Goal: Task Accomplishment & Management: Manage account settings

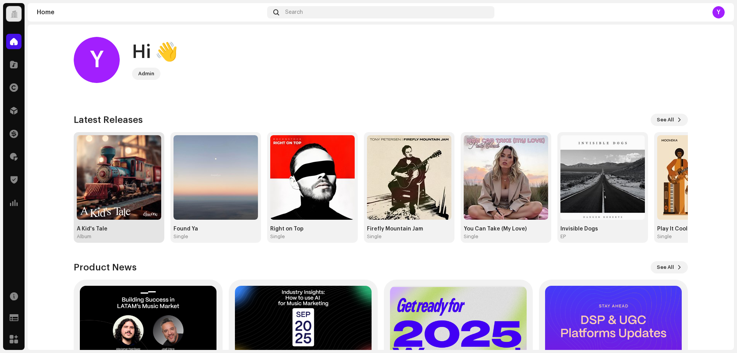
click at [150, 178] on img at bounding box center [119, 177] width 84 height 84
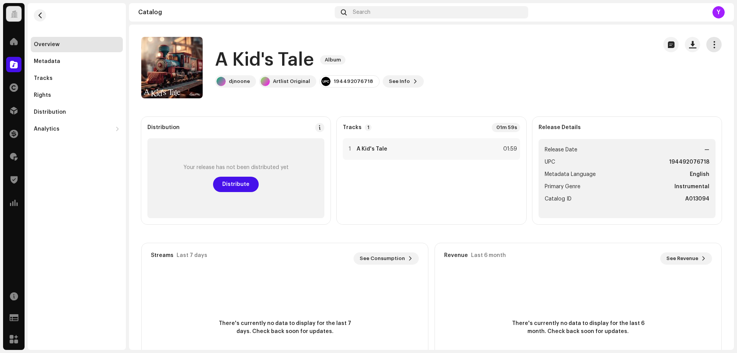
click at [710, 48] on span "button" at bounding box center [713, 44] width 7 height 6
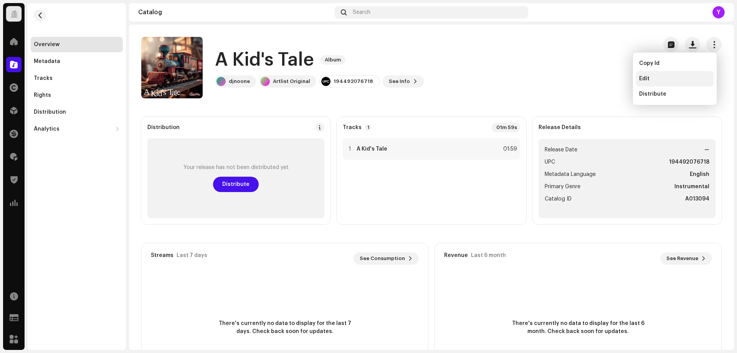
click at [648, 78] on span "Edit" at bounding box center [644, 79] width 10 height 6
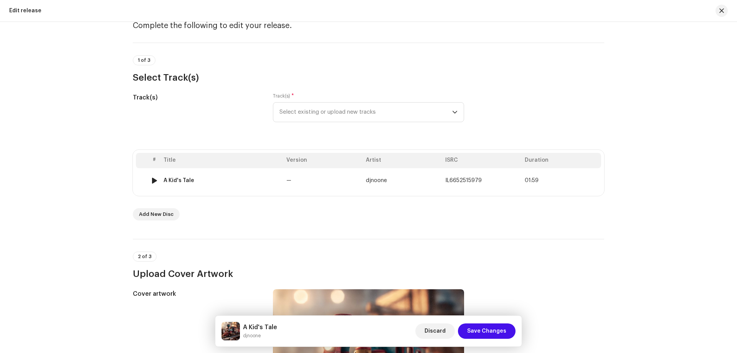
scroll to position [34, 0]
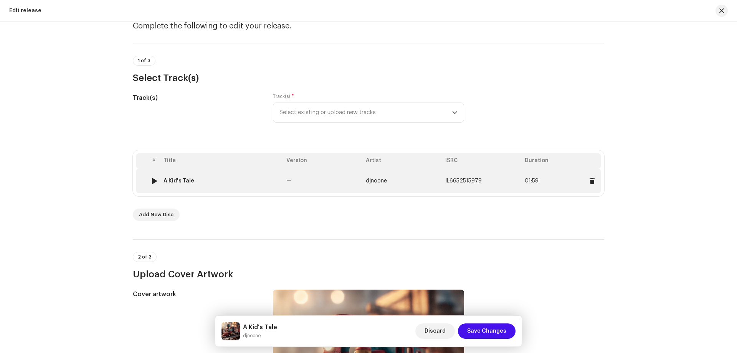
click at [177, 185] on td "A Kid's Tale" at bounding box center [221, 180] width 123 height 25
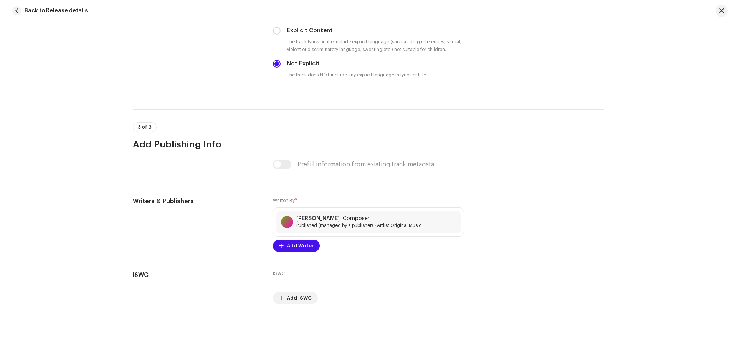
scroll to position [1416, 0]
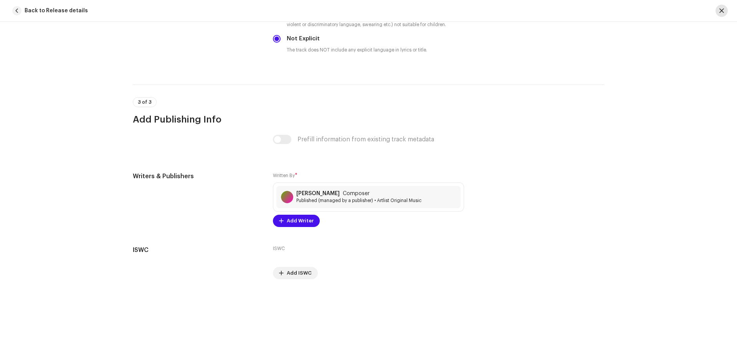
click at [722, 10] on span "button" at bounding box center [721, 11] width 5 height 6
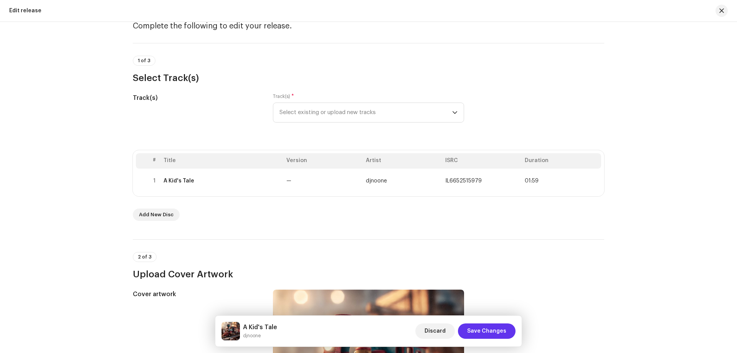
click at [482, 331] on span "Save Changes" at bounding box center [486, 330] width 39 height 15
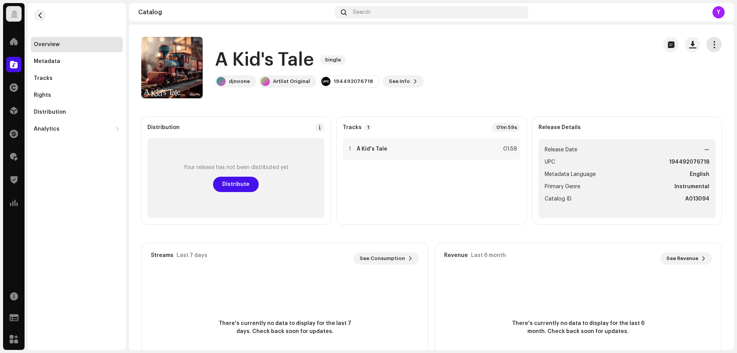
click at [709, 48] on button "button" at bounding box center [713, 44] width 15 height 15
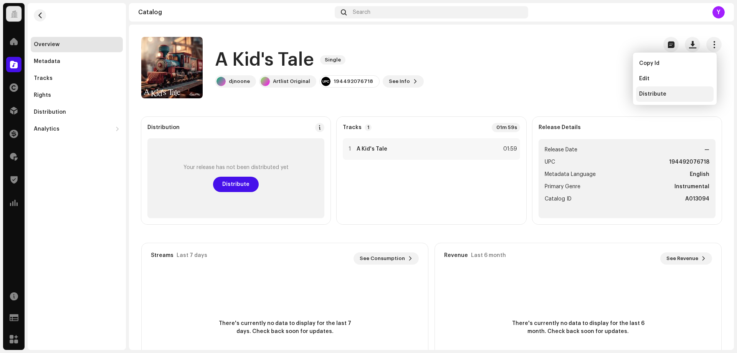
click at [652, 90] on div "Distribute" at bounding box center [675, 93] width 78 height 15
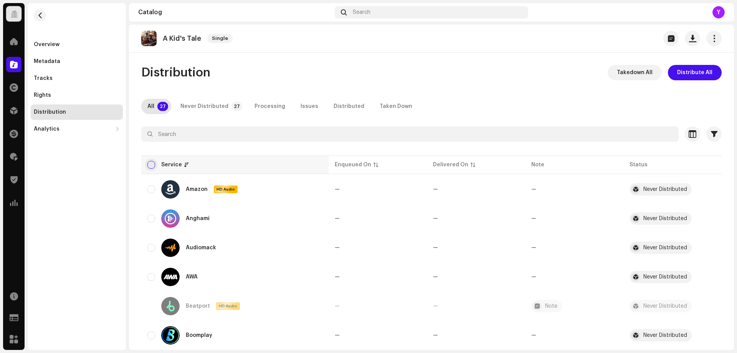
click at [151, 166] on input "checkbox" at bounding box center [151, 165] width 8 height 8
checkbox input "true"
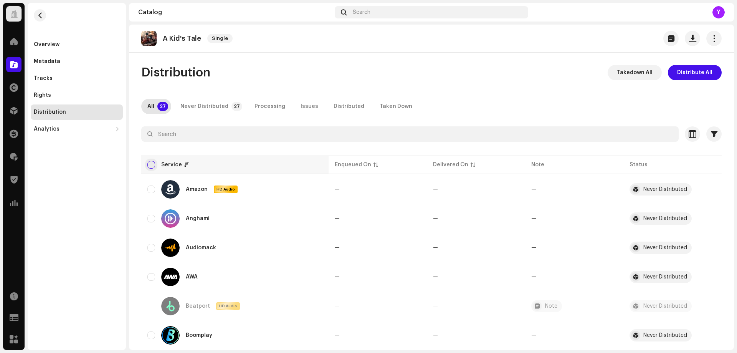
checkbox input "true"
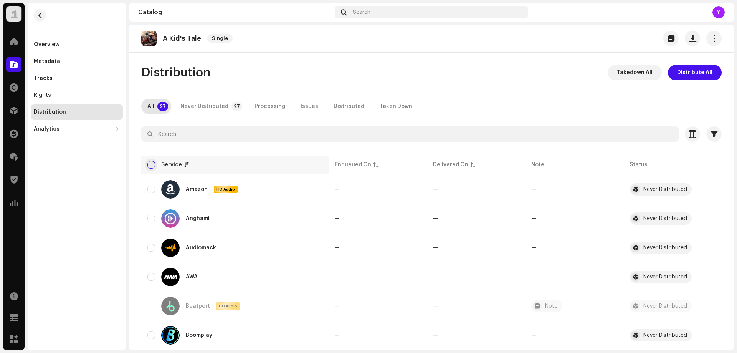
checkbox input "true"
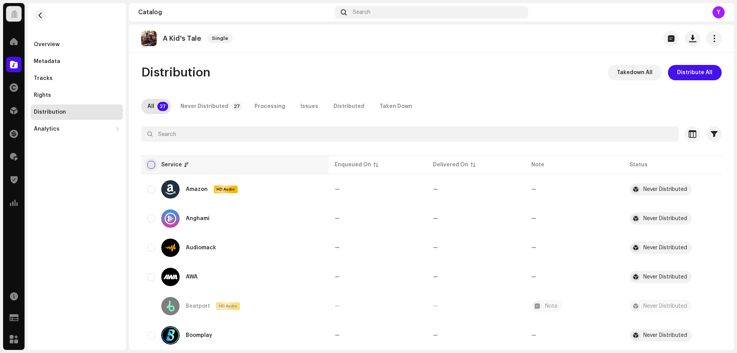
checkbox input "true"
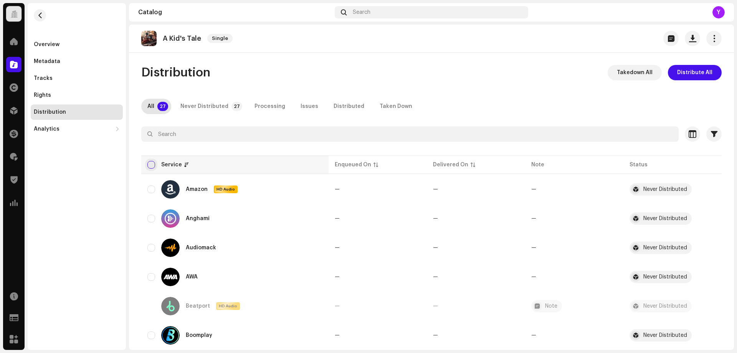
checkbox input "true"
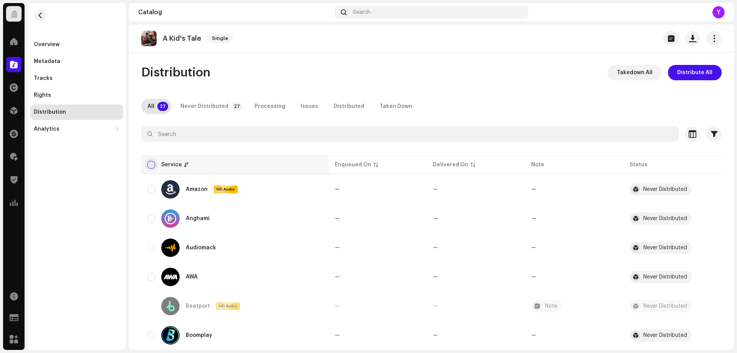
checkbox input "true"
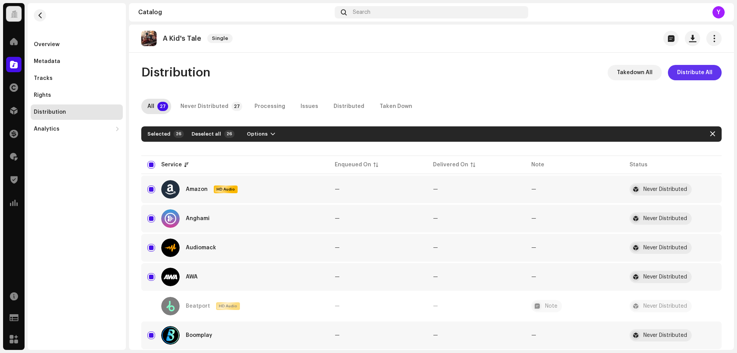
click at [689, 70] on span "Distribute All" at bounding box center [694, 72] width 35 height 15
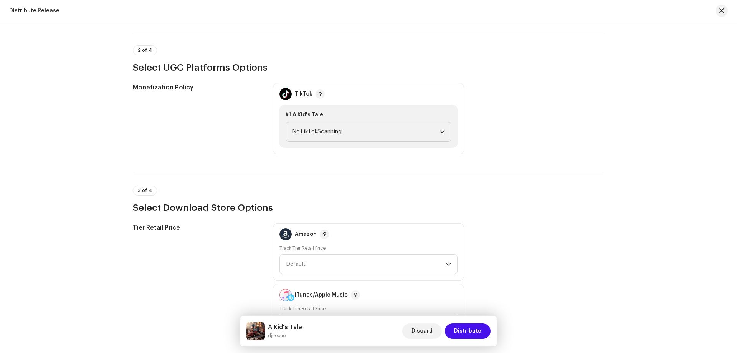
scroll to position [729, 0]
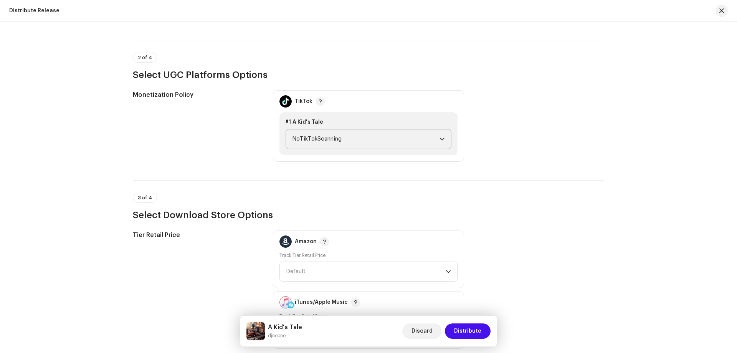
click at [420, 137] on span "NoTikTokScanning" at bounding box center [365, 138] width 147 height 19
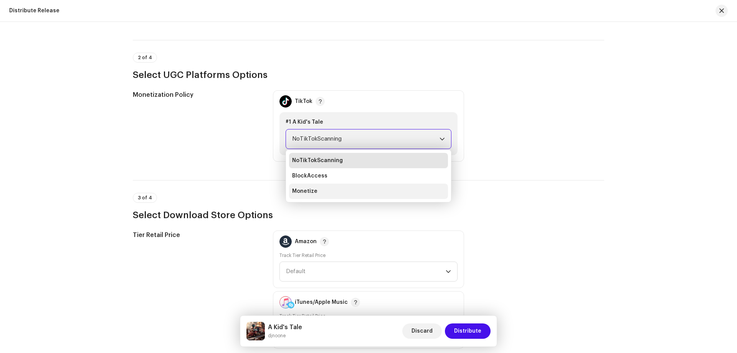
click at [413, 190] on li "Monetize" at bounding box center [368, 190] width 159 height 15
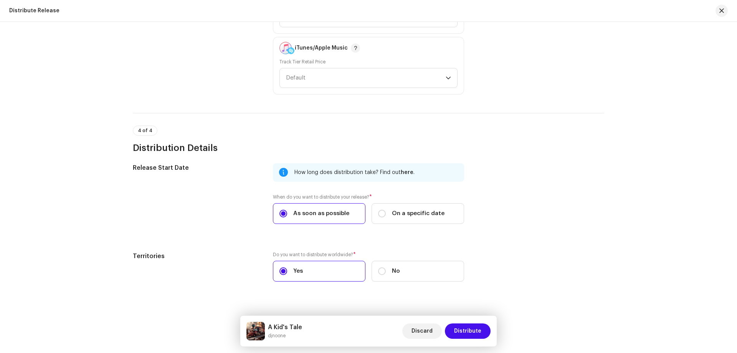
scroll to position [995, 0]
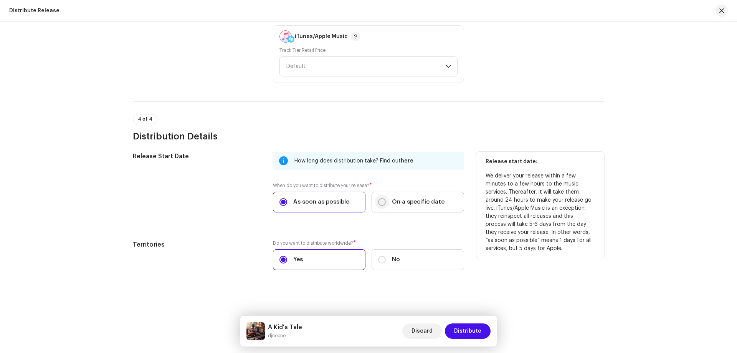
click at [383, 202] on input "On a specific date" at bounding box center [382, 202] width 8 height 8
radio input "true"
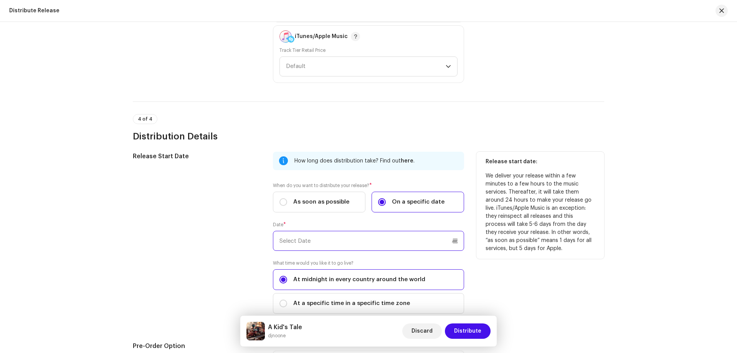
click at [369, 238] on input "text" at bounding box center [368, 241] width 191 height 20
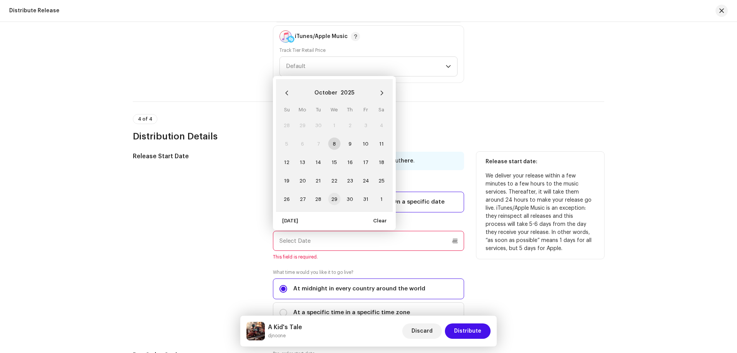
click at [334, 197] on span "29" at bounding box center [334, 199] width 12 height 12
type input "[DATE]"
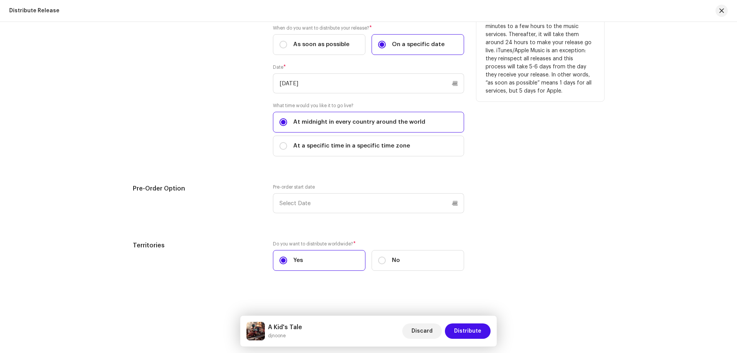
scroll to position [1153, 0]
click at [475, 332] on span "Distribute" at bounding box center [467, 330] width 27 height 15
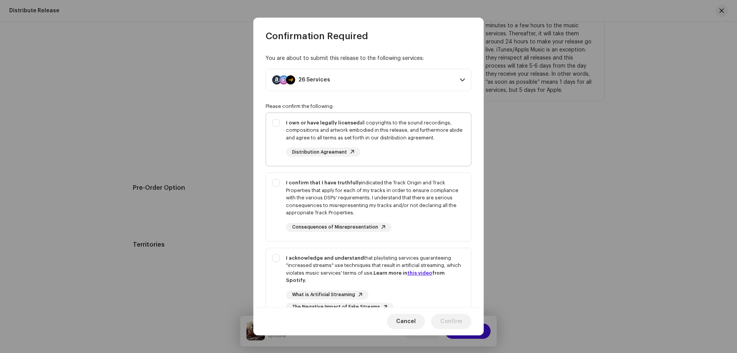
click at [280, 150] on div "I own or have legally licensed all copyrights to the sound recordings, composit…" at bounding box center [368, 138] width 205 height 50
checkbox input "true"
click at [280, 201] on div "I confirm that I have truthfully indicated the Track Origin and Track Propertie…" at bounding box center [368, 205] width 205 height 65
checkbox input "true"
click at [272, 282] on div "I acknowledge and understand that playlisting services guaranteeing "increased …" at bounding box center [368, 283] width 205 height 70
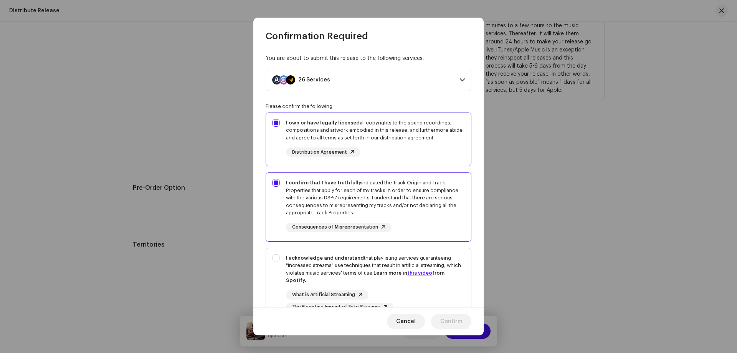
checkbox input "true"
click at [445, 322] on span "Confirm" at bounding box center [451, 321] width 22 height 15
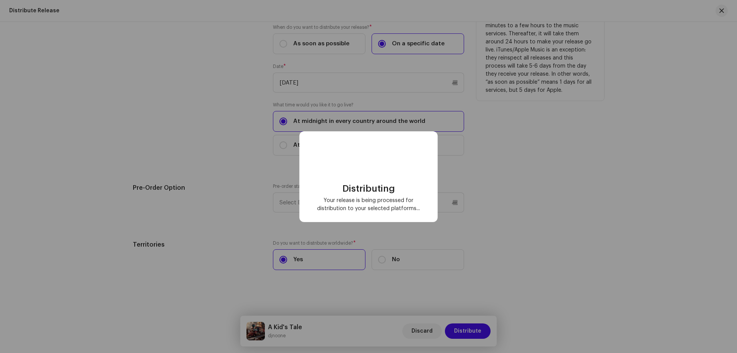
checkbox input "false"
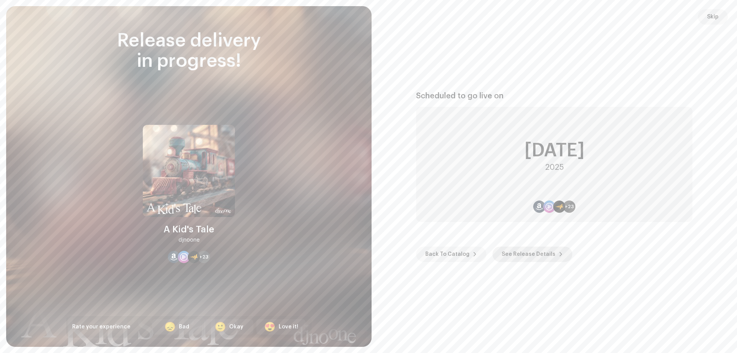
click at [508, 254] on span "See Release Details" at bounding box center [529, 253] width 54 height 15
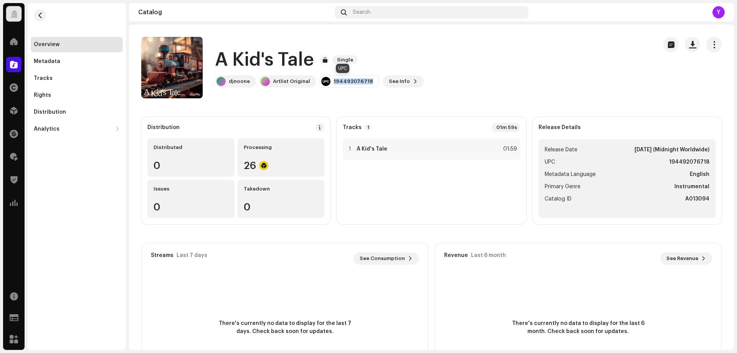
drag, startPoint x: 328, startPoint y: 80, endPoint x: 364, endPoint y: 83, distance: 36.2
click at [364, 83] on div "194492076718" at bounding box center [349, 81] width 60 height 12
copy div "194492076718"
click at [162, 68] on span "button" at bounding box center [162, 67] width 5 height 6
copy div "194492076718"
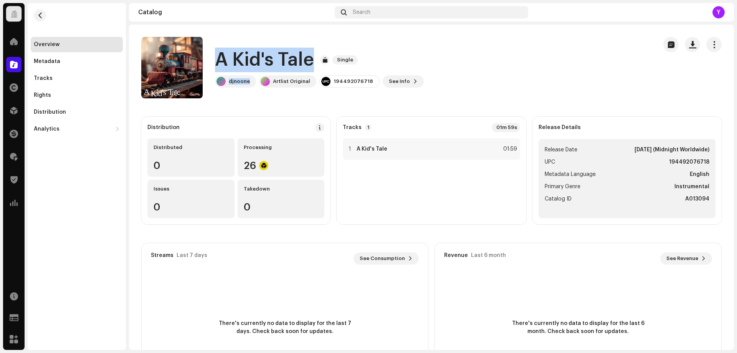
drag, startPoint x: 244, startPoint y: 88, endPoint x: 217, endPoint y: 66, distance: 35.5
click at [217, 66] on div "A Kid's Tale Single djnoone Artlist Original 194492076718 See Info" at bounding box center [396, 67] width 510 height 61
copy div "A Kid's Tale Single djnoone"
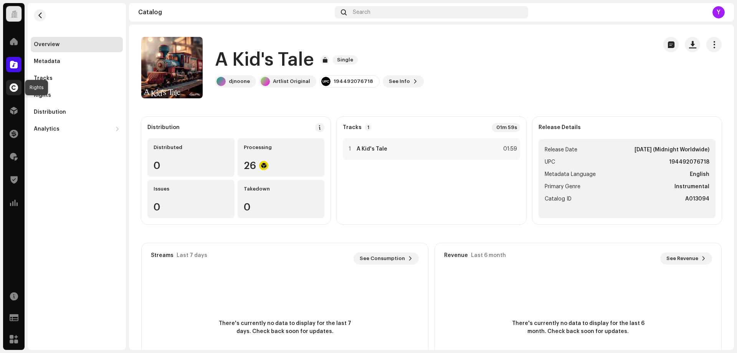
click at [14, 84] on span at bounding box center [14, 87] width 8 height 6
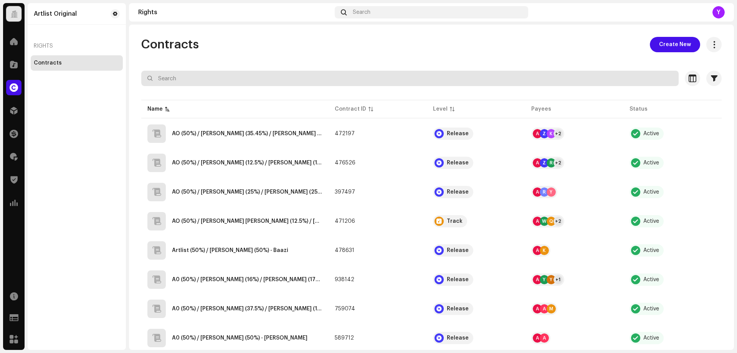
click at [178, 79] on input "text" at bounding box center [409, 78] width 537 height 15
paste input "djnoone"
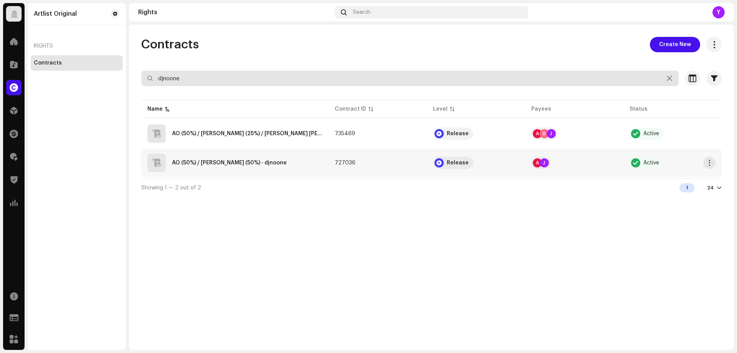
type input "djnoone"
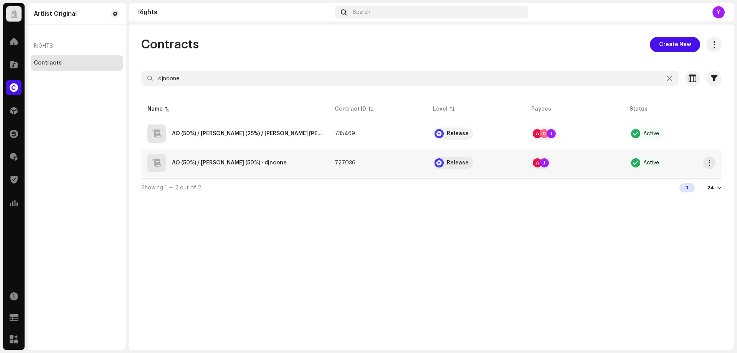
click at [261, 164] on div "AO (50%) / [PERSON_NAME] (50%) - djnoone" at bounding box center [229, 162] width 115 height 5
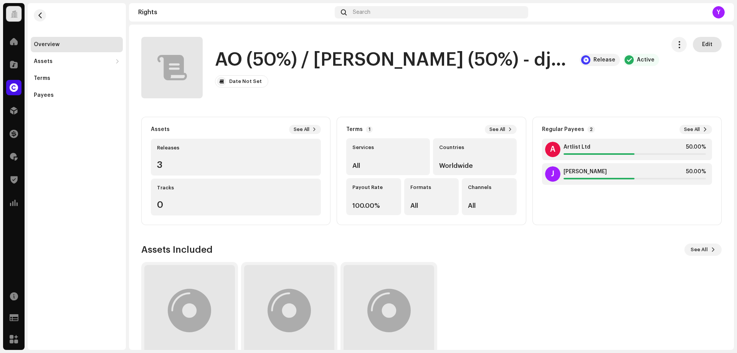
click at [702, 40] on span "Edit" at bounding box center [707, 44] width 10 height 15
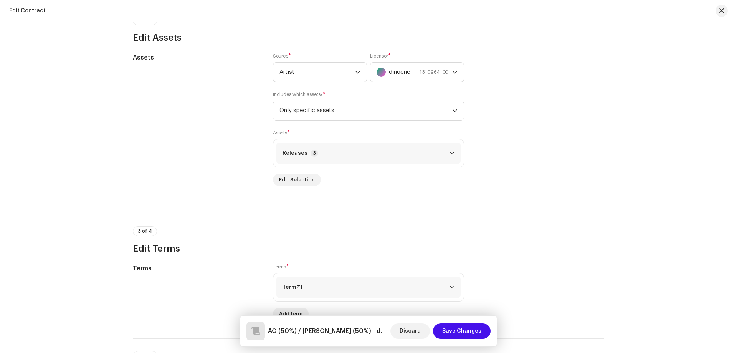
scroll to position [345, 0]
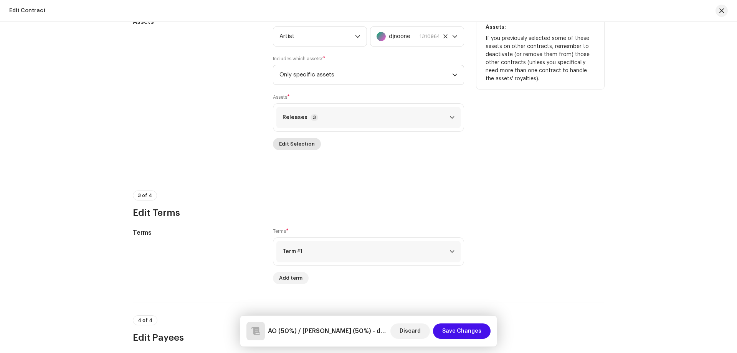
click at [314, 141] on button "Edit Selection" at bounding box center [297, 144] width 48 height 12
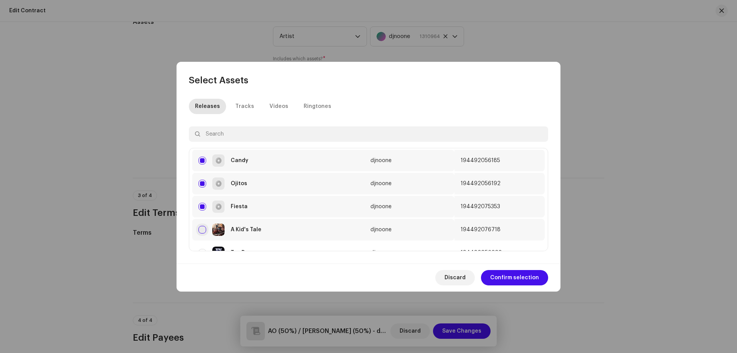
click at [202, 228] on input "checkbox" at bounding box center [202, 230] width 8 height 8
checkbox input "true"
click at [514, 278] on span "Confirm selection" at bounding box center [514, 277] width 49 height 15
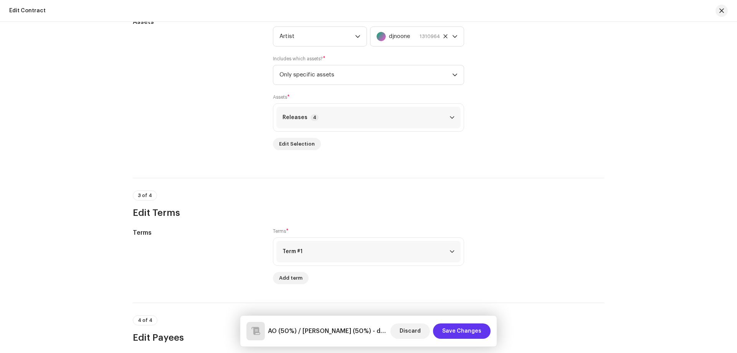
click at [469, 330] on span "Save Changes" at bounding box center [461, 330] width 39 height 15
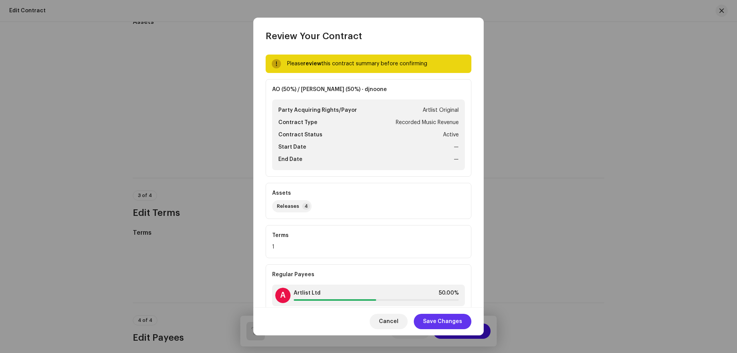
click at [444, 319] on span "Save Changes" at bounding box center [442, 321] width 39 height 15
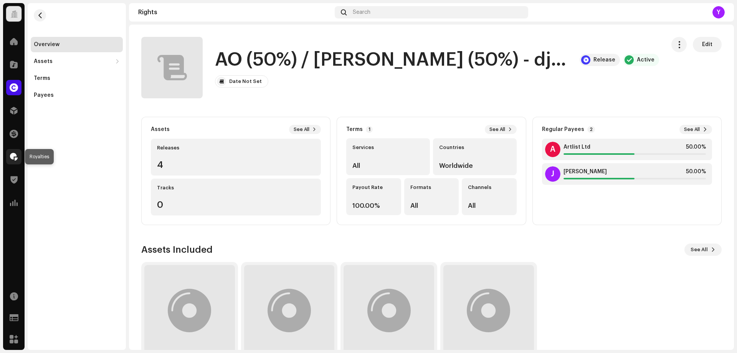
click at [8, 155] on div at bounding box center [13, 156] width 15 height 15
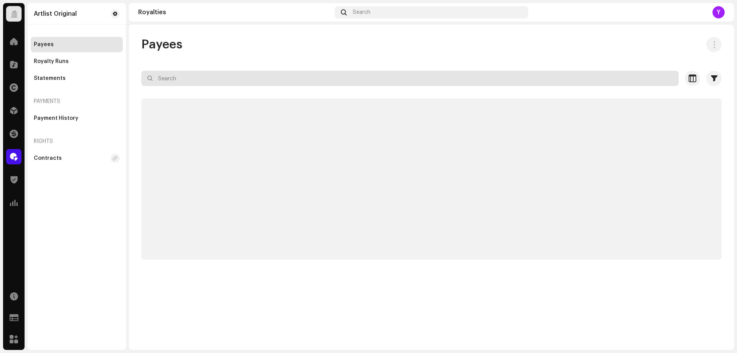
click at [177, 76] on input "text" at bounding box center [409, 78] width 537 height 15
paste input "[EMAIL_ADDRESS][DOMAIN_NAME]"
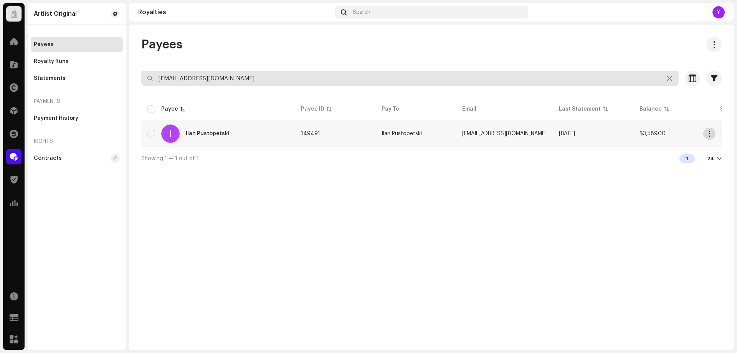
type input "[EMAIL_ADDRESS][DOMAIN_NAME]"
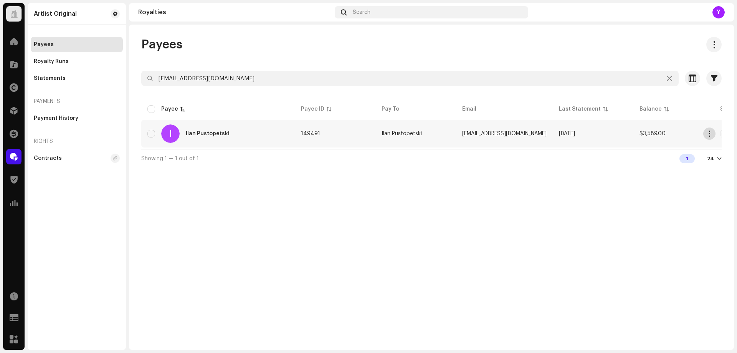
click at [709, 133] on span "button" at bounding box center [710, 133] width 6 height 6
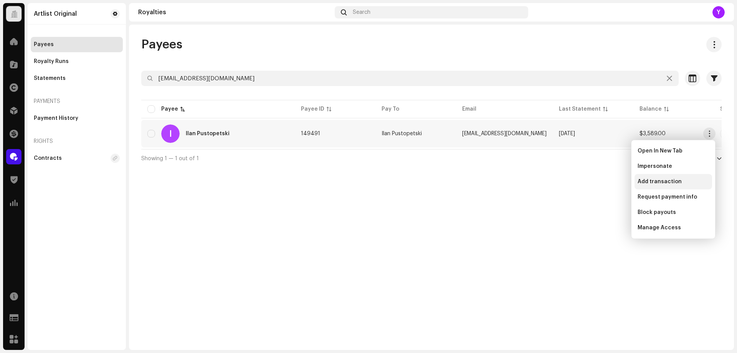
click at [680, 182] on div "Add transaction" at bounding box center [673, 181] width 71 height 6
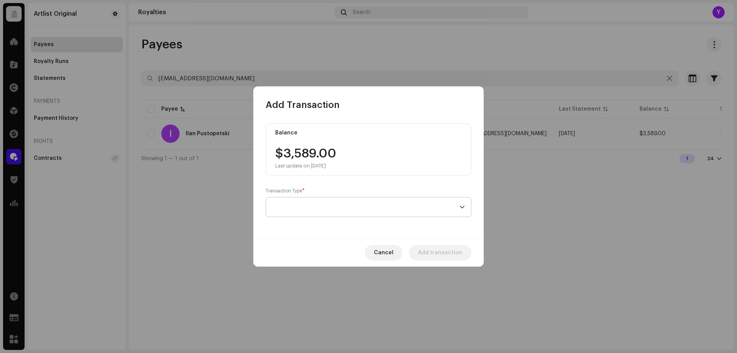
click at [362, 210] on span at bounding box center [365, 206] width 187 height 19
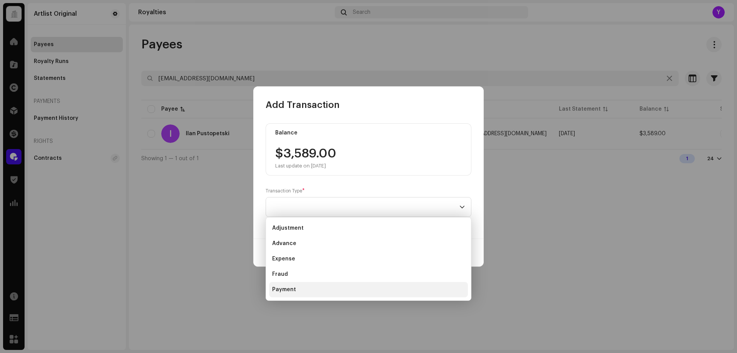
click at [288, 287] on span "Payment" at bounding box center [284, 290] width 24 height 8
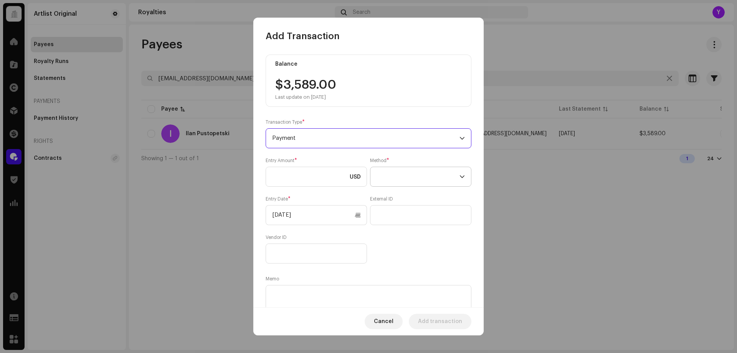
click at [390, 178] on span at bounding box center [418, 176] width 83 height 19
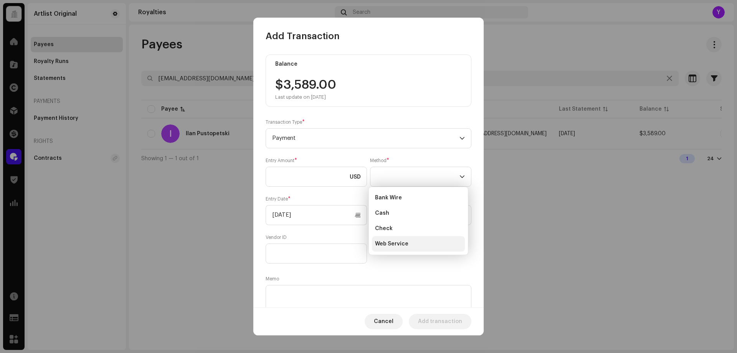
click at [386, 240] on span "Web Service" at bounding box center [391, 244] width 33 height 8
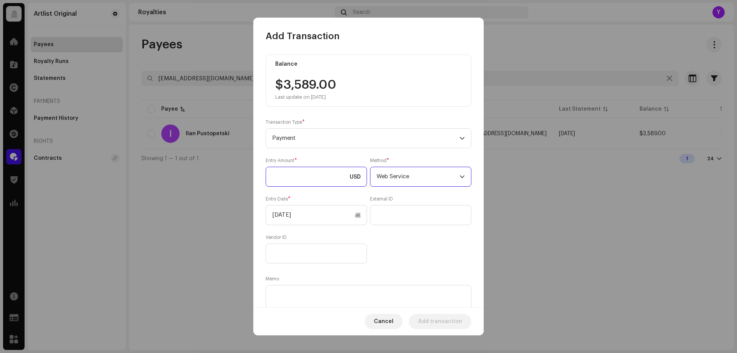
click at [296, 176] on input at bounding box center [316, 177] width 101 height 20
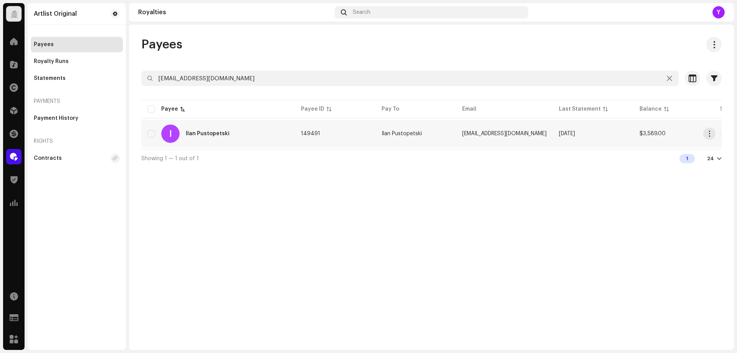
drag, startPoint x: 652, startPoint y: 134, endPoint x: 633, endPoint y: 134, distance: 19.6
click at [707, 136] on span "button" at bounding box center [710, 133] width 6 height 6
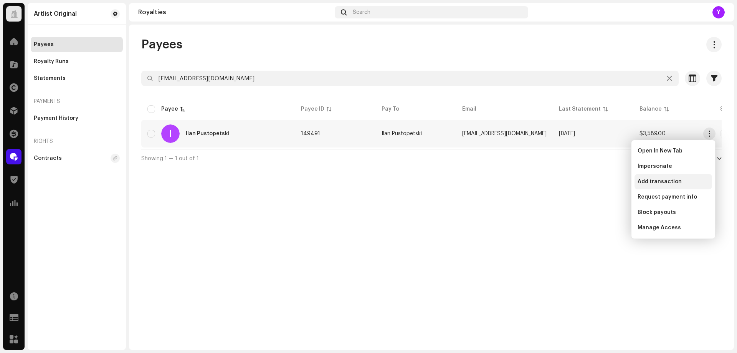
click at [655, 185] on div "Add transaction" at bounding box center [673, 181] width 78 height 15
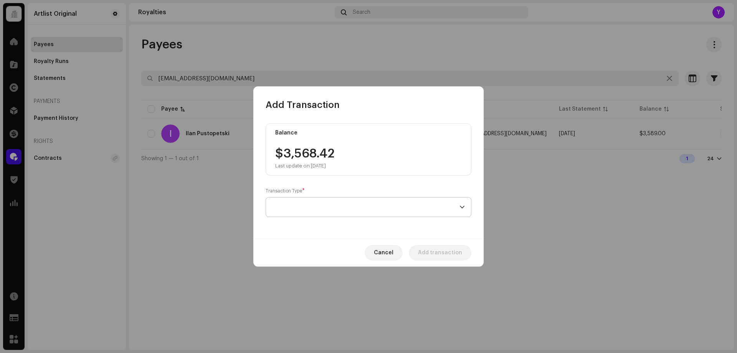
click at [307, 210] on span at bounding box center [365, 206] width 187 height 19
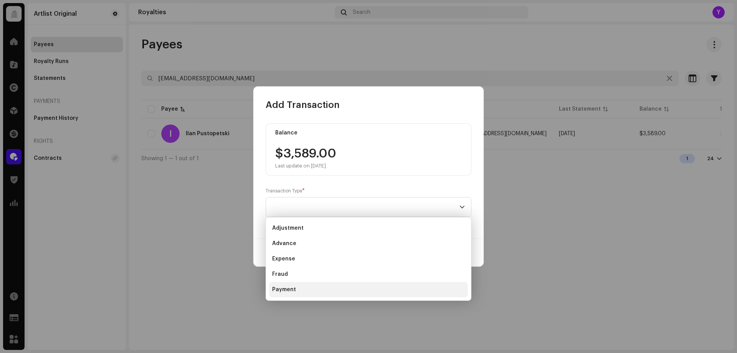
click at [288, 288] on span "Payment" at bounding box center [284, 290] width 24 height 8
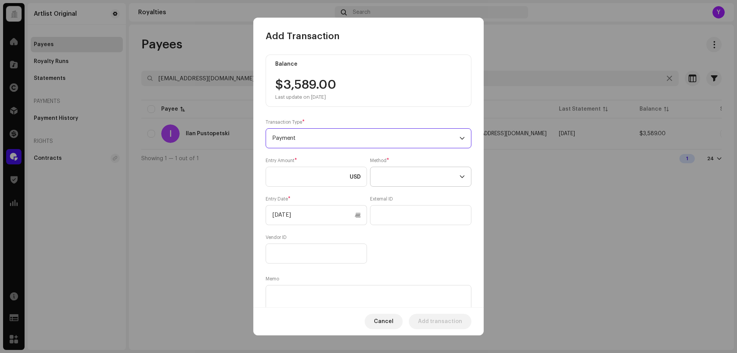
click at [406, 178] on span at bounding box center [418, 176] width 83 height 19
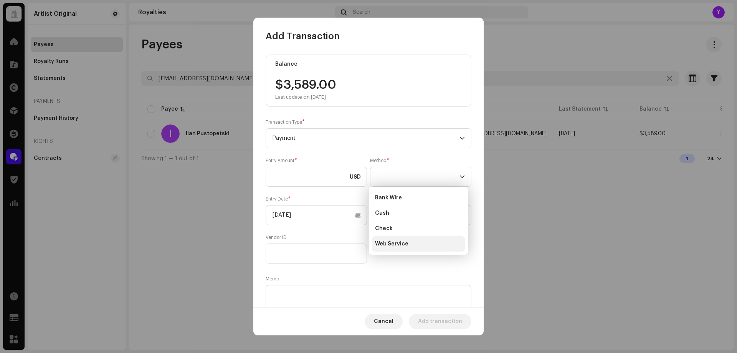
click at [403, 245] on span "Web Service" at bounding box center [391, 244] width 33 height 8
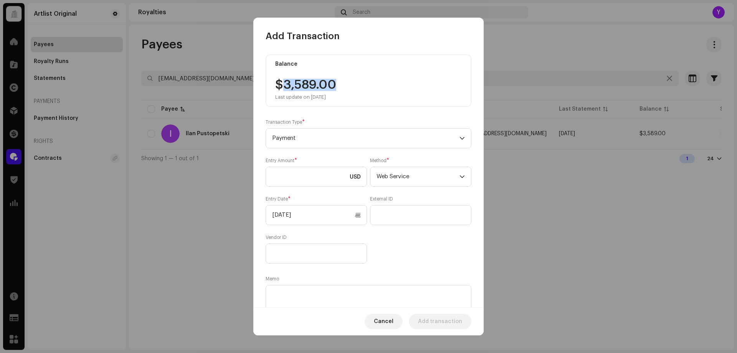
drag, startPoint x: 339, startPoint y: 83, endPoint x: 282, endPoint y: 83, distance: 56.8
click at [282, 83] on div "$3,589.00 Last update on [DATE]" at bounding box center [368, 89] width 187 height 21
copy div "3,589.00"
click at [297, 176] on input at bounding box center [316, 177] width 101 height 20
paste input "3,589.00"
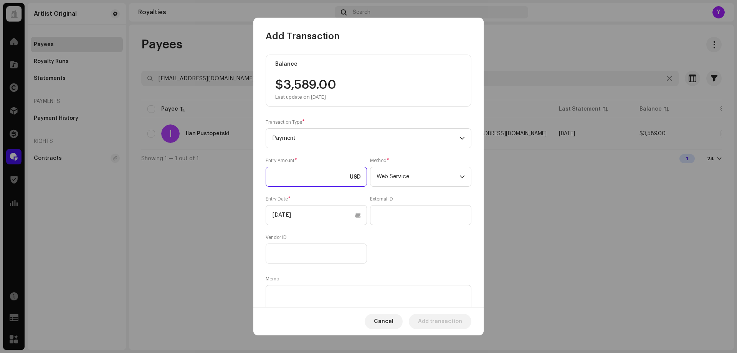
type input "3,589.00"
click at [309, 215] on input "[DATE]" at bounding box center [316, 215] width 101 height 20
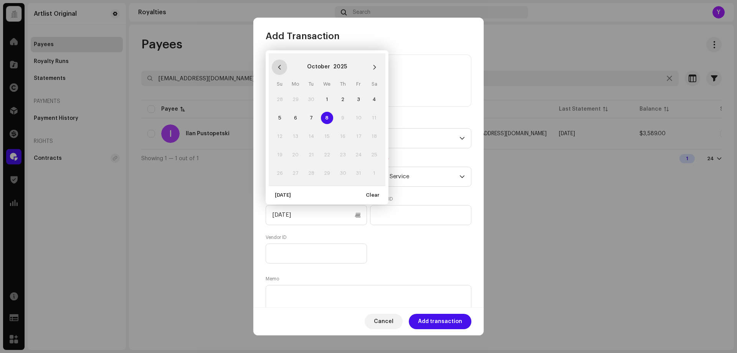
click at [279, 68] on icon "Previous Month" at bounding box center [279, 66] width 5 height 5
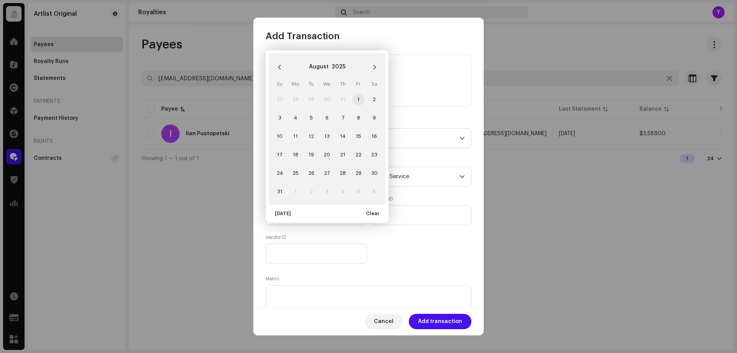
click at [358, 100] on span "1" at bounding box center [358, 99] width 12 height 12
type input "[DATE]"
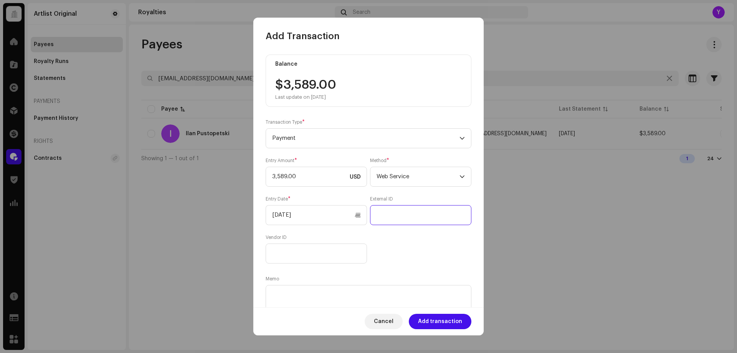
click at [430, 214] on input "text" at bounding box center [420, 215] width 101 height 20
click at [322, 299] on textarea at bounding box center [369, 299] width 206 height 28
paste textarea "Statement ID: 5456357 / Invoice number: 10027"
type textarea "Statement ID: 5456357 / Invoice number: 10027"
click at [432, 318] on span "Add transaction" at bounding box center [440, 321] width 44 height 15
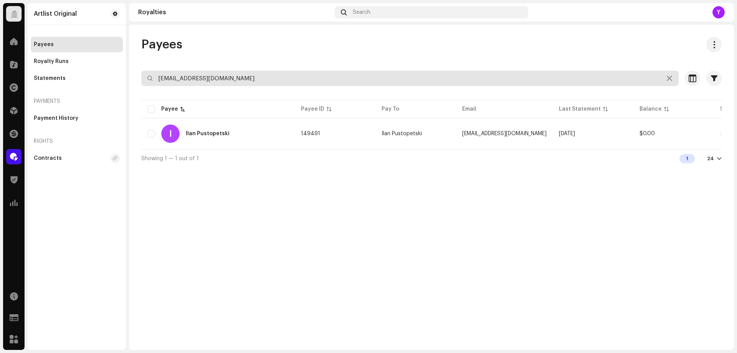
drag, startPoint x: 249, startPoint y: 78, endPoint x: 142, endPoint y: 77, distance: 107.1
click at [142, 77] on input "[EMAIL_ADDRESS][DOMAIN_NAME]" at bounding box center [409, 78] width 537 height 15
paste input "zivmoran1"
type input "[EMAIL_ADDRESS][DOMAIN_NAME]"
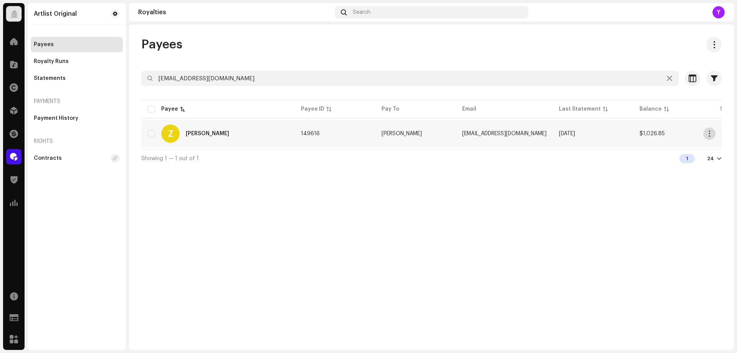
click at [707, 135] on span "button" at bounding box center [710, 133] width 6 height 6
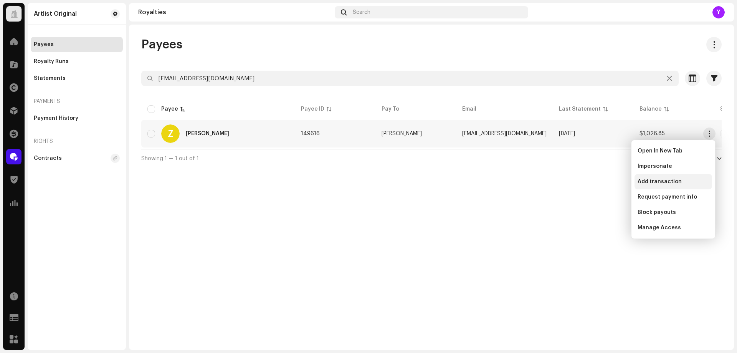
click at [667, 181] on span "Add transaction" at bounding box center [660, 181] width 44 height 6
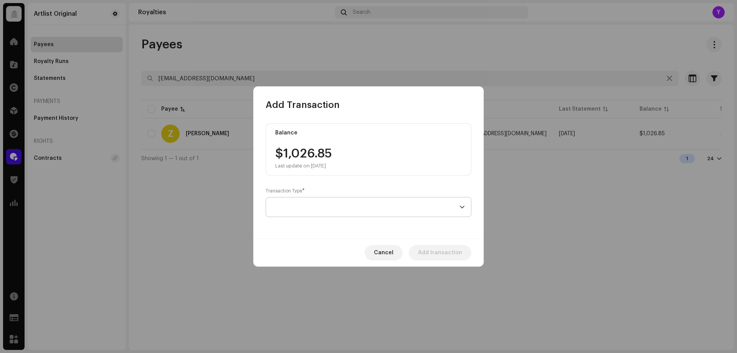
click at [307, 211] on span at bounding box center [365, 206] width 187 height 19
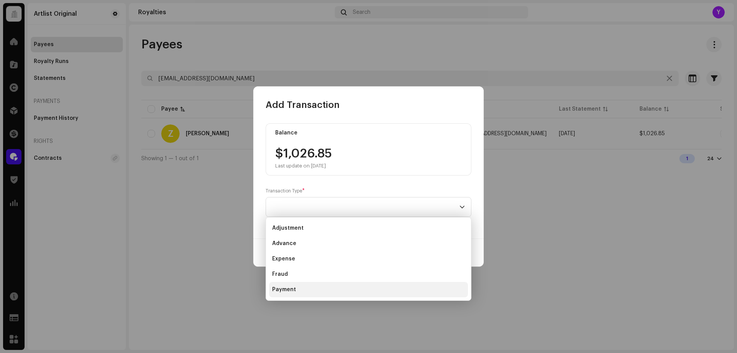
click at [293, 286] on span "Payment" at bounding box center [284, 290] width 24 height 8
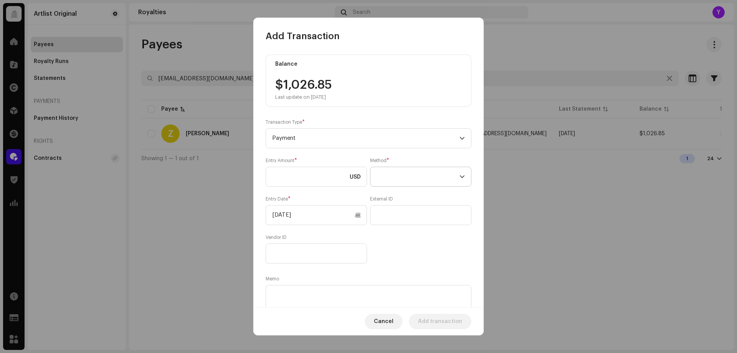
click at [413, 172] on span at bounding box center [418, 176] width 83 height 19
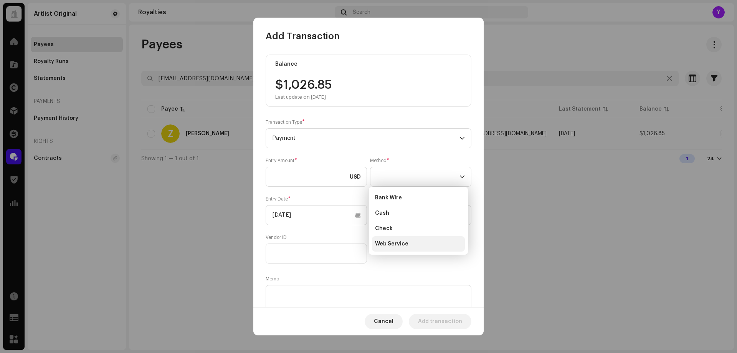
click at [406, 243] on span "Web Service" at bounding box center [391, 244] width 33 height 8
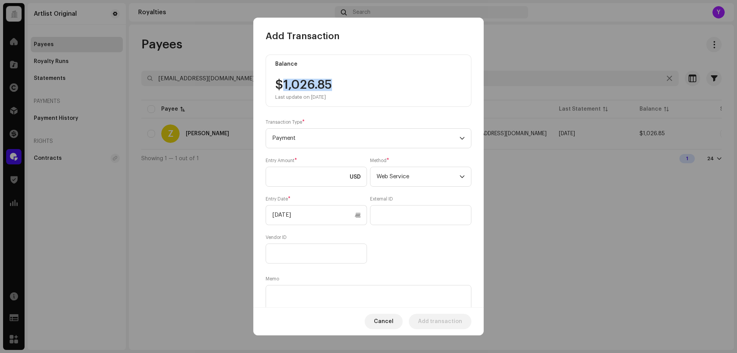
drag, startPoint x: 334, startPoint y: 86, endPoint x: 284, endPoint y: 84, distance: 50.3
click at [284, 84] on div "$1,026.85 Last update on [DATE]" at bounding box center [303, 89] width 57 height 21
copy div "1,026.85"
click at [310, 177] on input at bounding box center [316, 177] width 101 height 20
paste input "1,026.85"
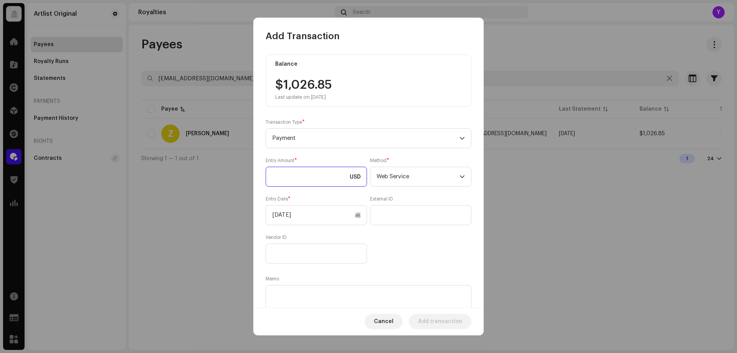
type input "1,026.85"
click at [311, 216] on input "[DATE]" at bounding box center [316, 215] width 101 height 20
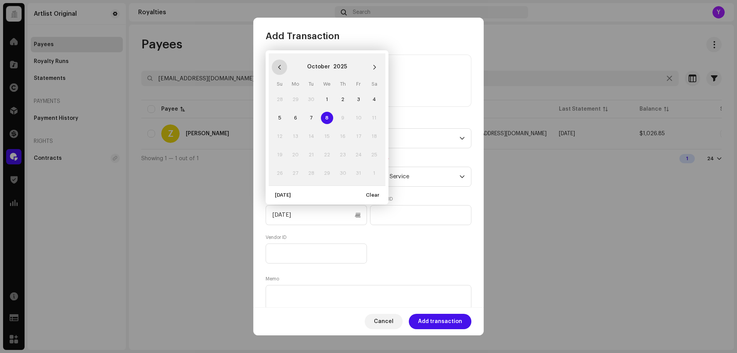
click at [279, 66] on icon "Previous Month" at bounding box center [279, 66] width 5 height 5
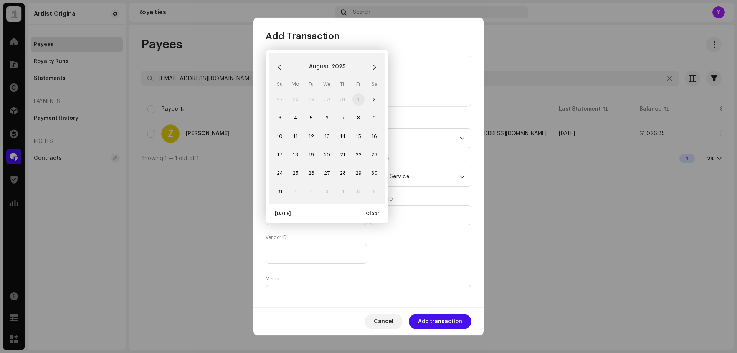
click at [363, 97] on span "1" at bounding box center [358, 99] width 12 height 12
type input "[DATE]"
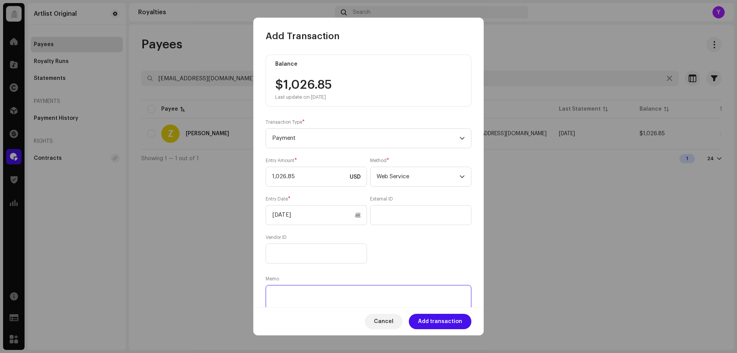
click at [280, 299] on textarea at bounding box center [369, 299] width 206 height 28
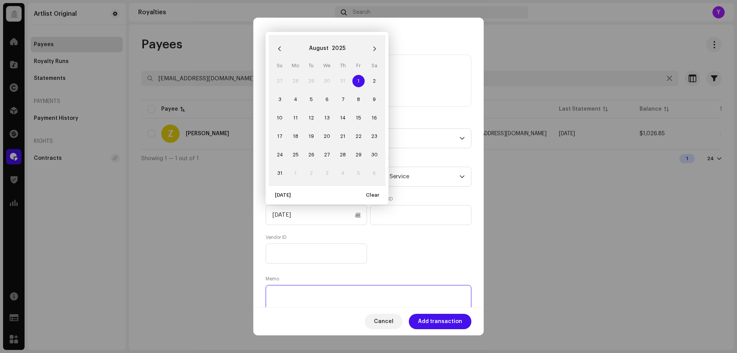
paste textarea "Statement ID: 5456414 / Invoice number: 3173"
type textarea "Statement ID: 5456414 / Invoice number: 3173"
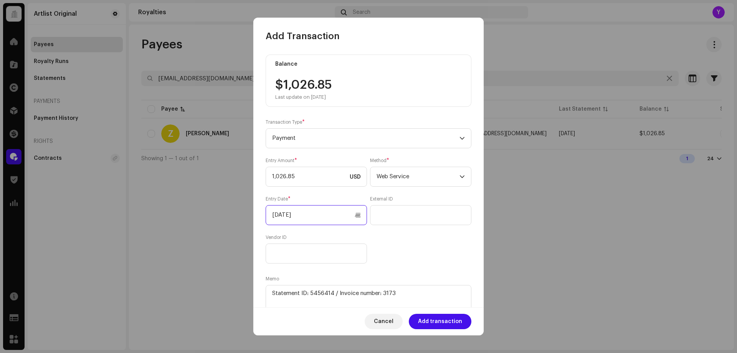
scroll to position [28, 0]
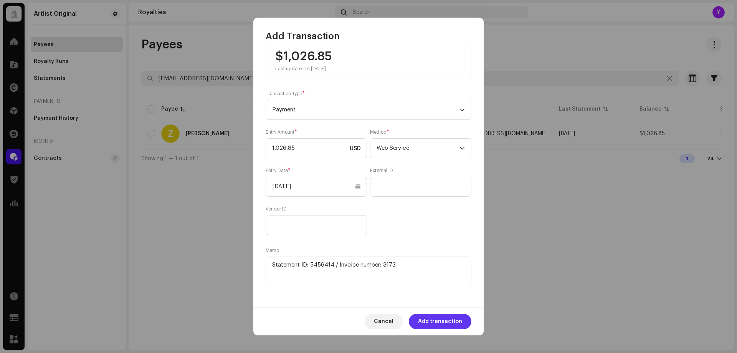
click at [444, 320] on span "Add transaction" at bounding box center [440, 321] width 44 height 15
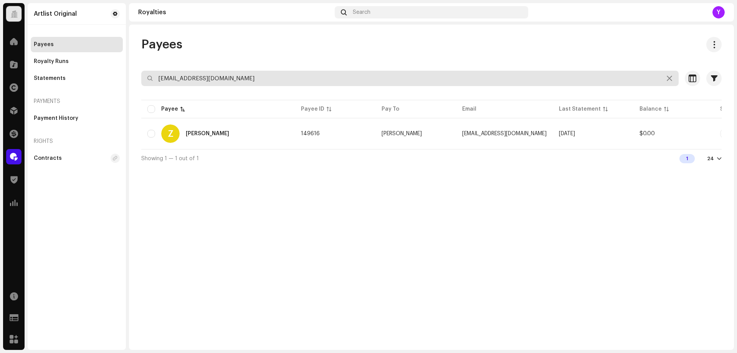
drag, startPoint x: 224, startPoint y: 78, endPoint x: 142, endPoint y: 79, distance: 81.4
click at [142, 79] on input "[EMAIL_ADDRESS][DOMAIN_NAME]" at bounding box center [409, 78] width 537 height 15
paste input "adirotem"
type input "[EMAIL_ADDRESS][DOMAIN_NAME]"
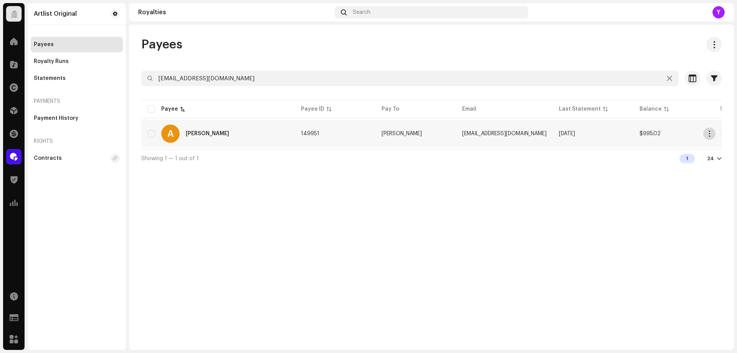
click at [710, 132] on span "button" at bounding box center [710, 133] width 6 height 6
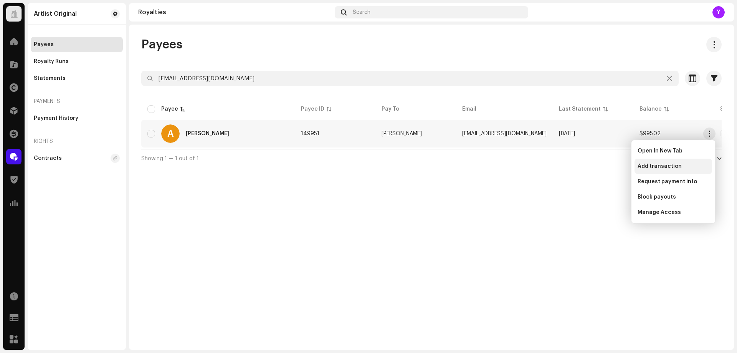
click at [668, 162] on div "Add transaction" at bounding box center [673, 166] width 78 height 15
